Goal: Unclear

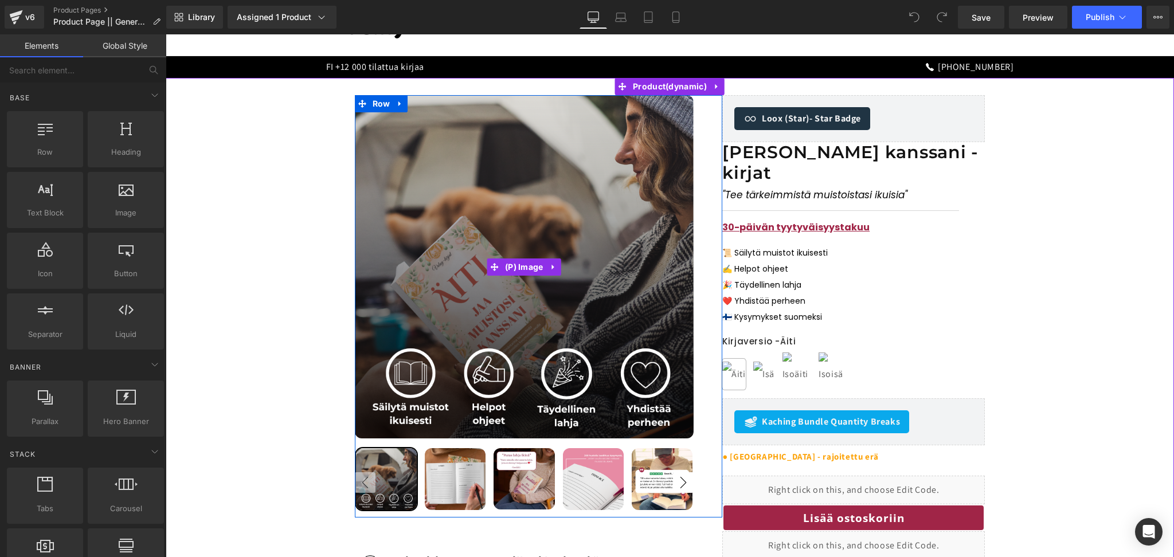
scroll to position [100, 0]
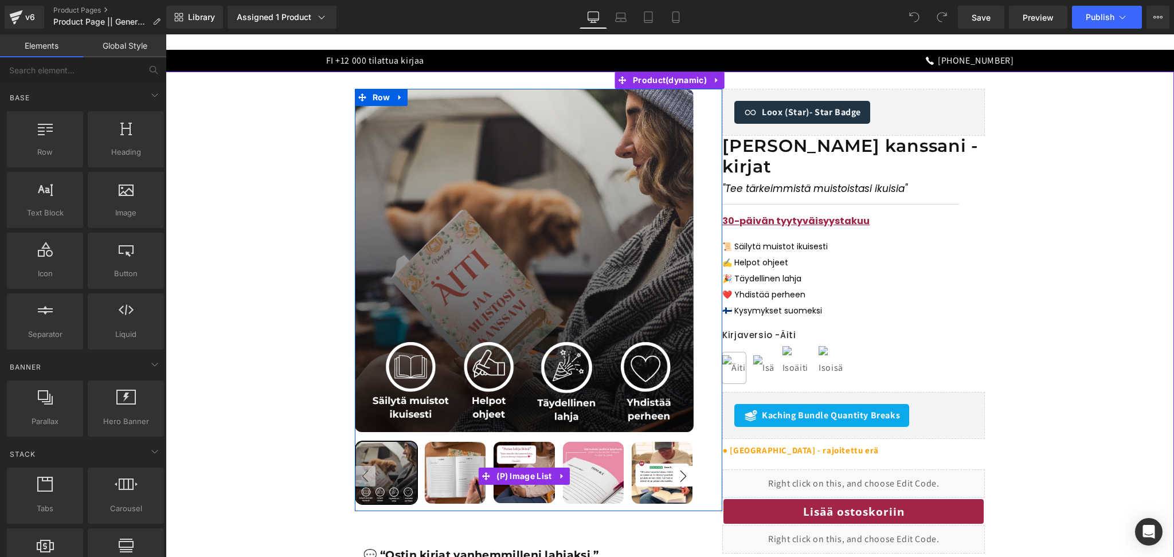
click at [470, 478] on img at bounding box center [455, 473] width 61 height 62
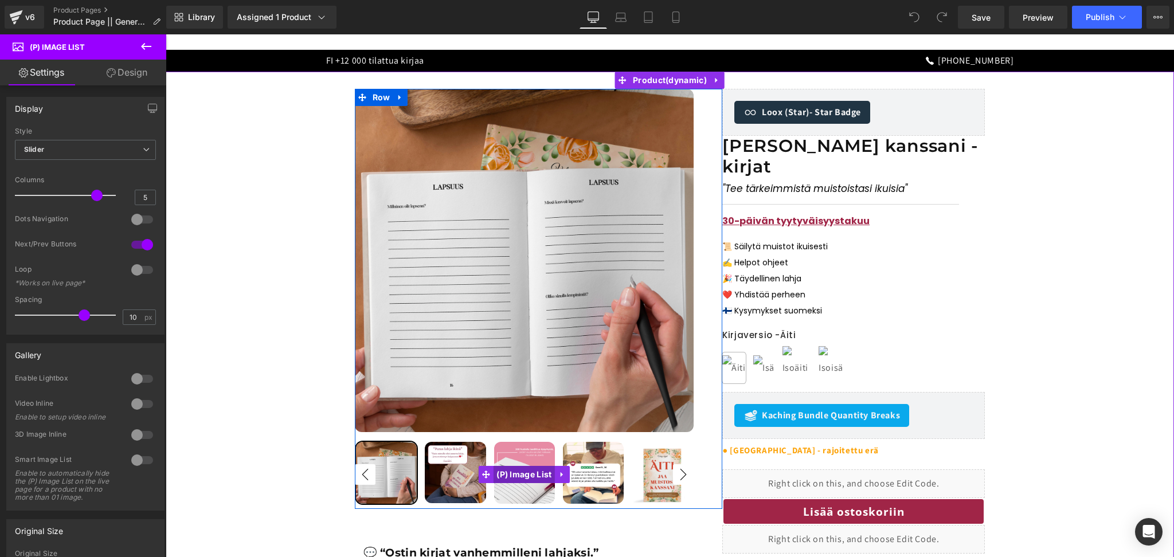
click at [533, 479] on span "(P) Image List" at bounding box center [523, 474] width 61 height 17
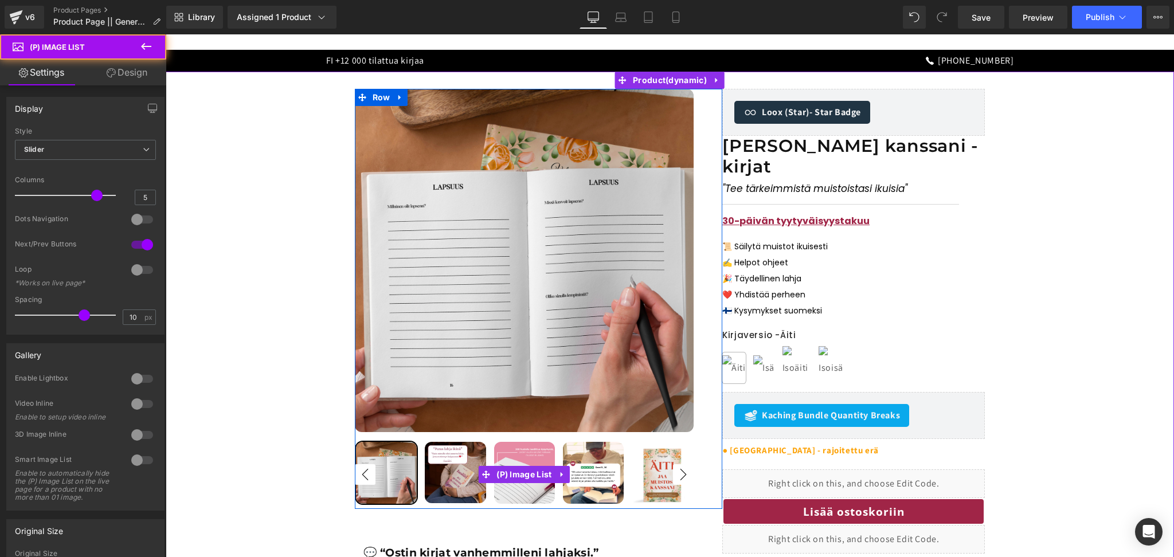
click at [532, 489] on img at bounding box center [524, 473] width 61 height 62
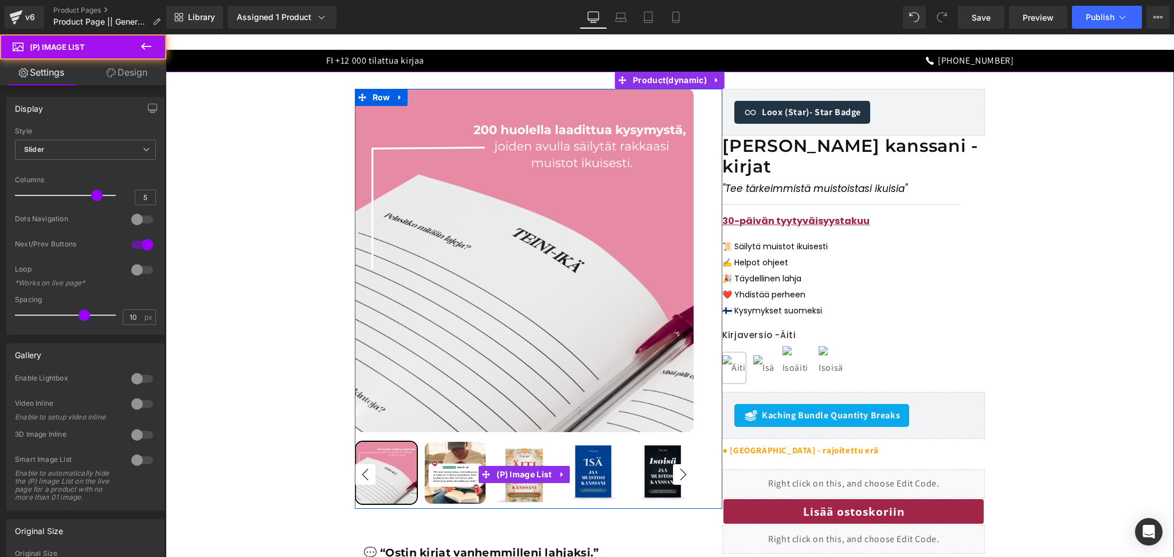
click at [448, 477] on img at bounding box center [455, 473] width 61 height 62
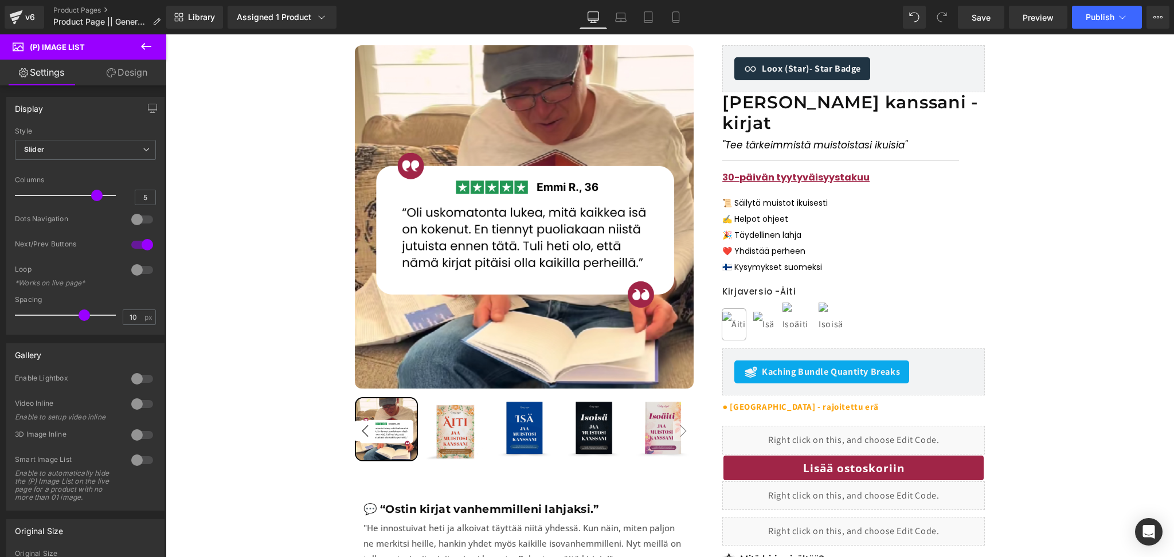
scroll to position [0, 0]
